Goal: Information Seeking & Learning: Learn about a topic

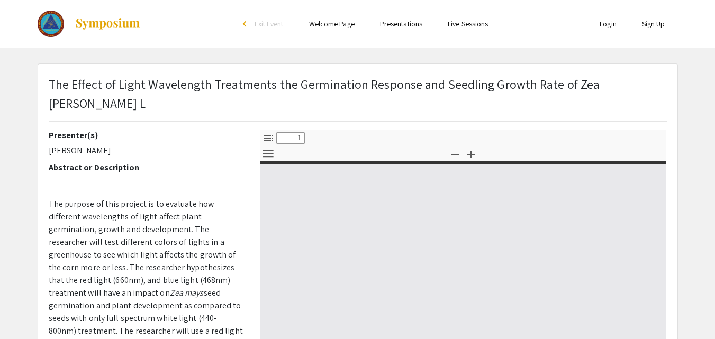
type input "0"
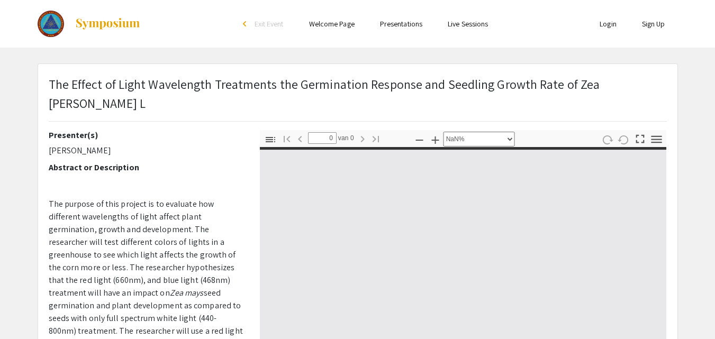
select select "auto"
type input "1"
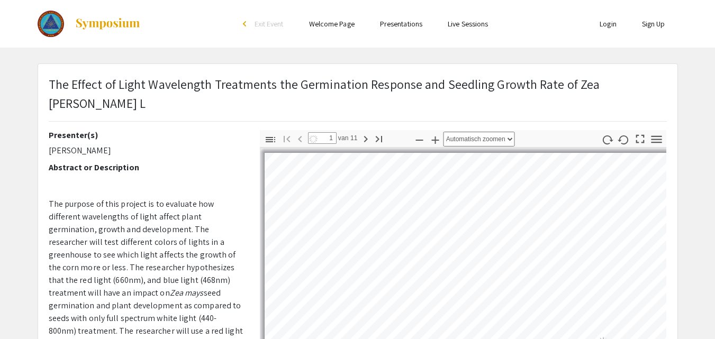
select select "auto"
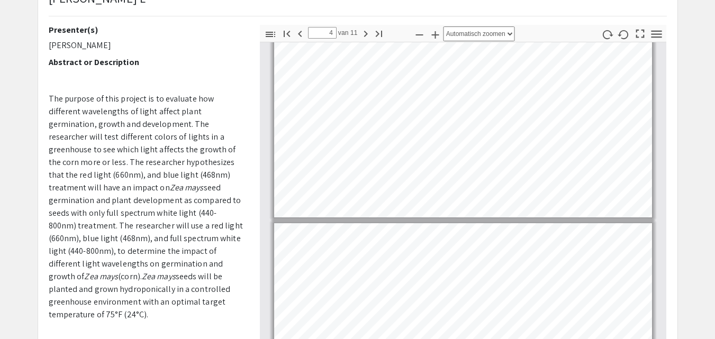
scroll to position [482, 0]
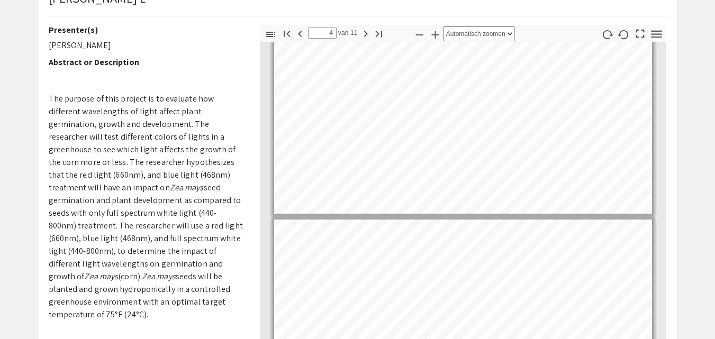
click at [174, 154] on p "The purpose of this project is to evaluate how different wavelengths of light a…" at bounding box center [146, 207] width 195 height 229
drag, startPoint x: 171, startPoint y: 184, endPoint x: 171, endPoint y: 191, distance: 6.9
click at [171, 191] on p "The purpose of this project is to evaluate how different wavelengths of light a…" at bounding box center [146, 207] width 195 height 229
click at [171, 190] on p "The purpose of this project is to evaluate how different wavelengths of light a…" at bounding box center [146, 207] width 195 height 229
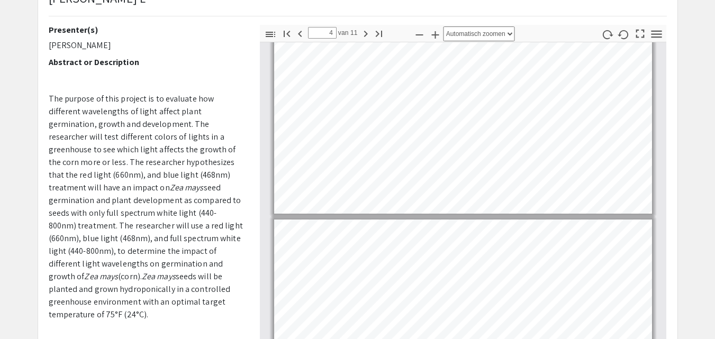
click at [6, 1] on app-presentation "The Effect of Light Wavelength Treatments the Germination Response and Seedling…" at bounding box center [357, 235] width 715 height 554
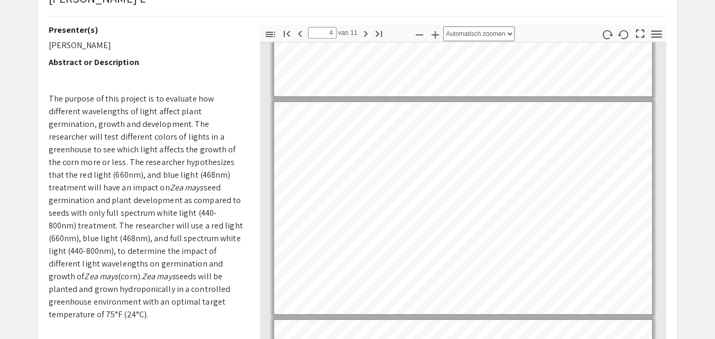
scroll to position [595, 0]
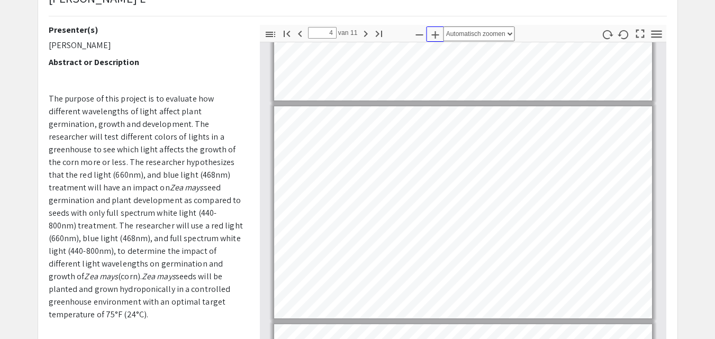
click at [439, 29] on icon "button" at bounding box center [435, 35] width 13 height 13
type input "3"
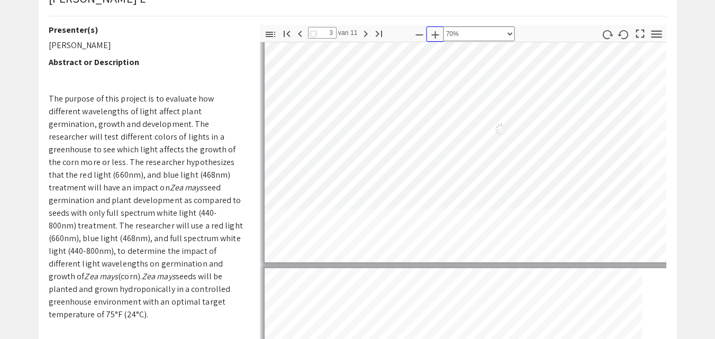
scroll to position [549, 5]
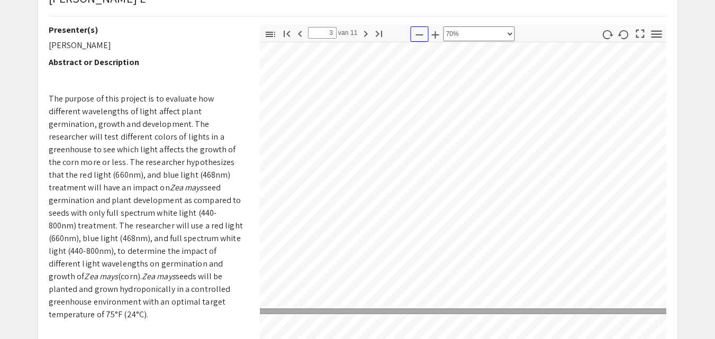
click at [422, 29] on icon "button" at bounding box center [419, 35] width 13 height 13
select select "custom"
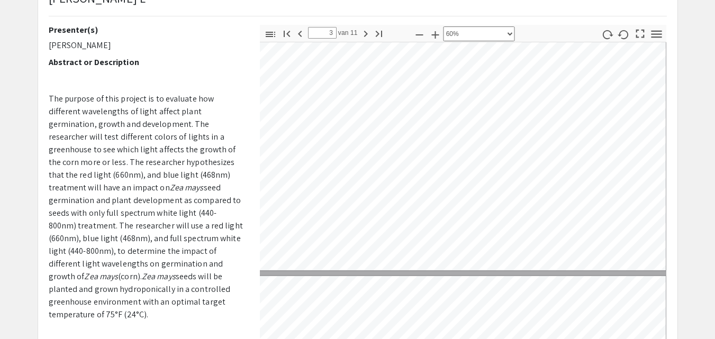
type input "4"
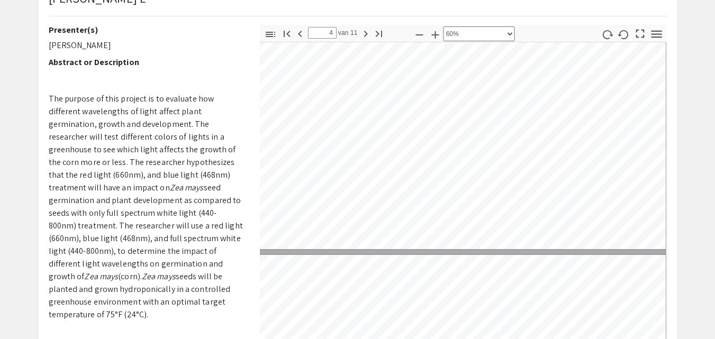
scroll to position [741, 5]
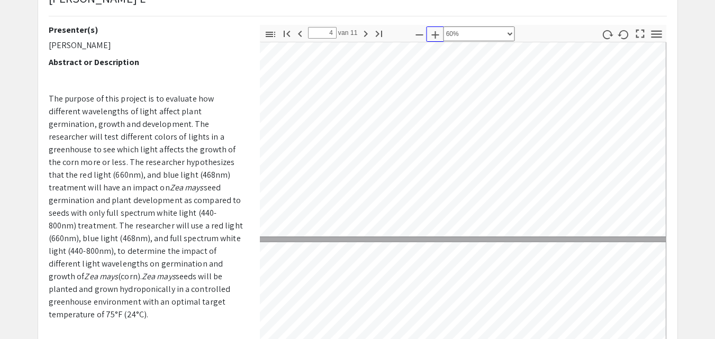
click at [438, 29] on icon "button" at bounding box center [435, 35] width 13 height 13
select select "custom"
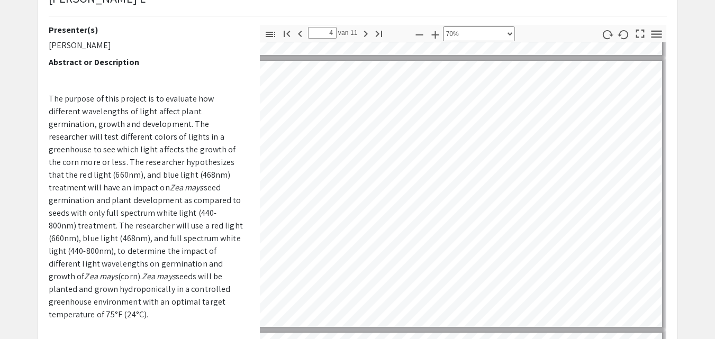
scroll to position [771, 43]
